Goal: Find specific page/section: Find specific page/section

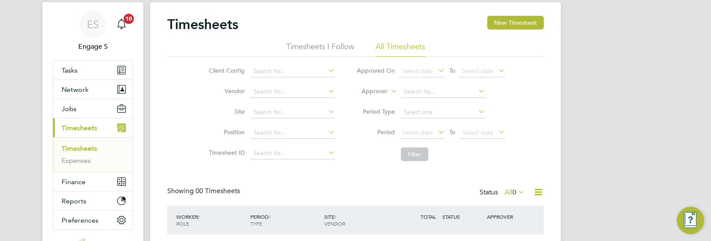
scroll to position [52, 0]
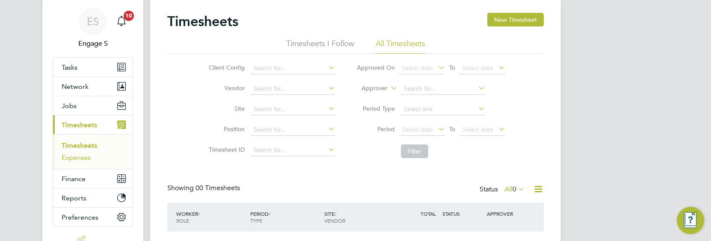
click at [83, 157] on link "Expenses" at bounding box center [76, 158] width 29 height 8
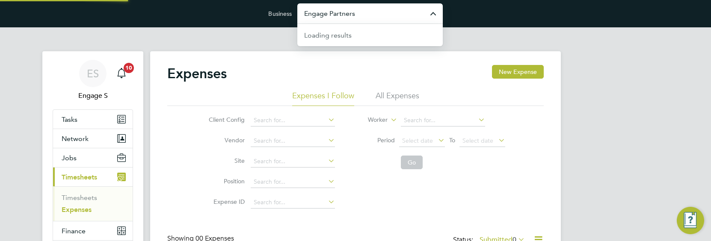
click at [364, 15] on input "Engage Partners" at bounding box center [370, 13] width 146 height 20
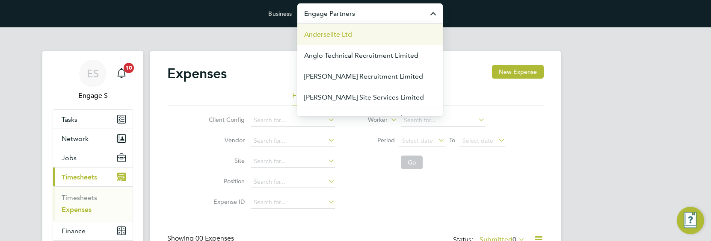
click at [360, 38] on li "Anderselite Ltd" at bounding box center [370, 34] width 146 height 21
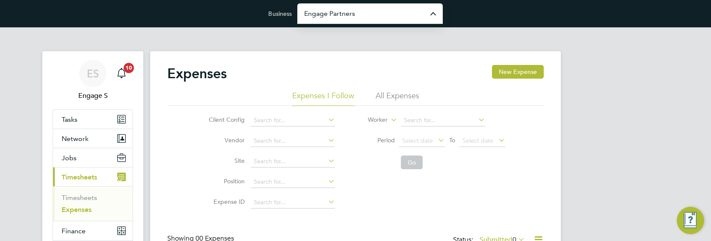
type input "Anderselite Ltd"
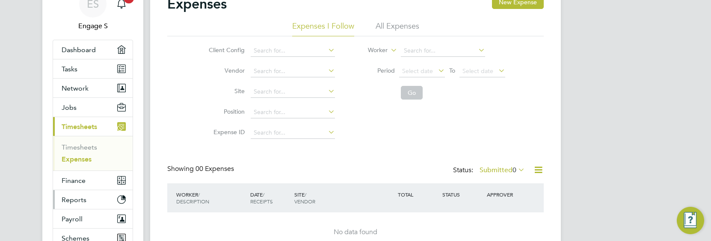
scroll to position [72, 0]
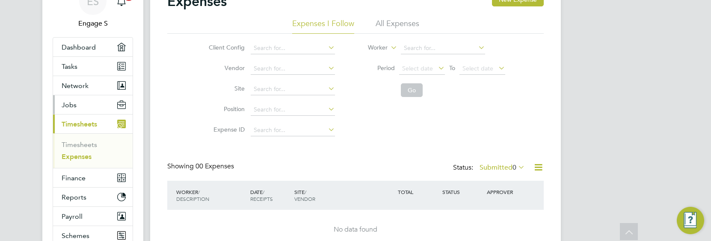
click at [83, 107] on button "Jobs" at bounding box center [93, 104] width 80 height 19
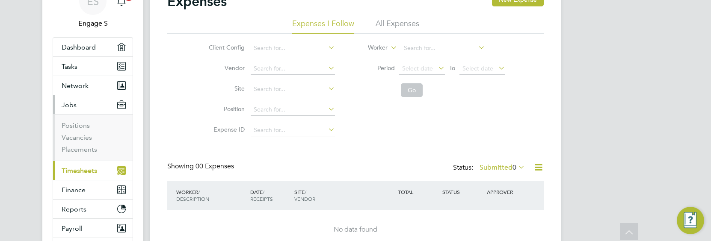
click at [80, 143] on li "Vacancies" at bounding box center [94, 140] width 64 height 12
click at [81, 137] on link "Vacancies" at bounding box center [77, 138] width 30 height 8
